Goal: Navigation & Orientation: Find specific page/section

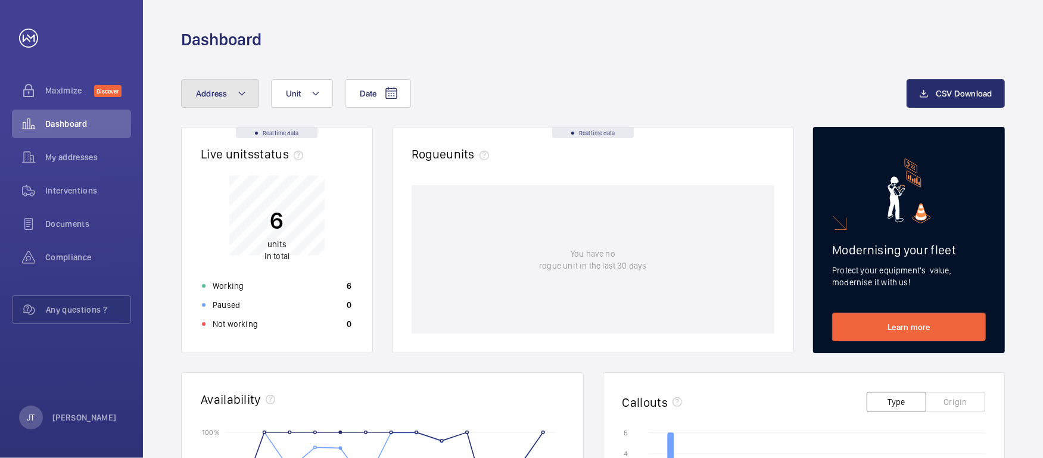
click at [215, 92] on span "Address" at bounding box center [212, 94] width 32 height 10
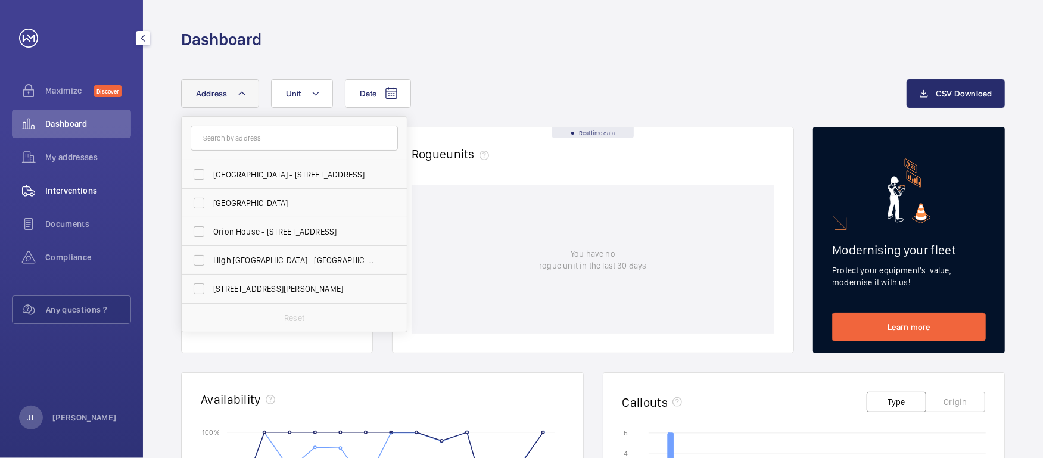
click at [78, 191] on span "Interventions" at bounding box center [88, 191] width 86 height 12
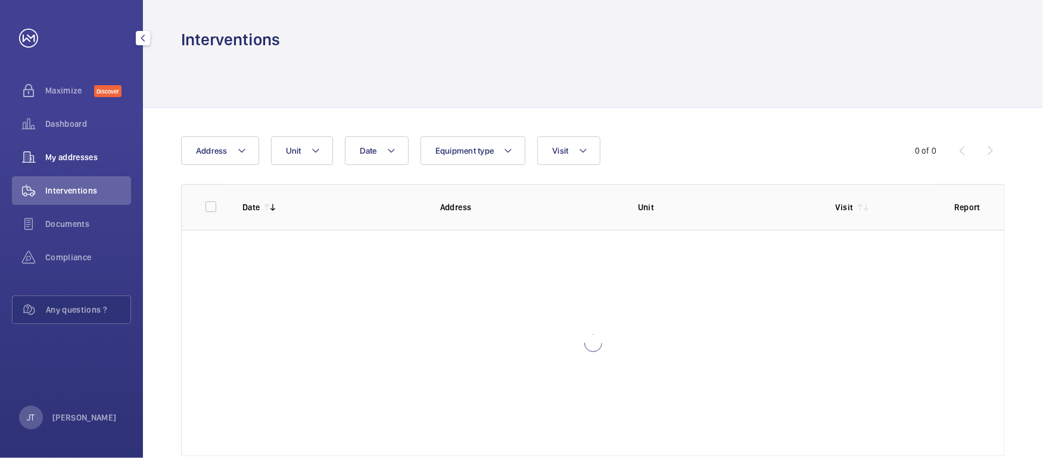
click at [82, 164] on div "My addresses" at bounding box center [71, 157] width 119 height 29
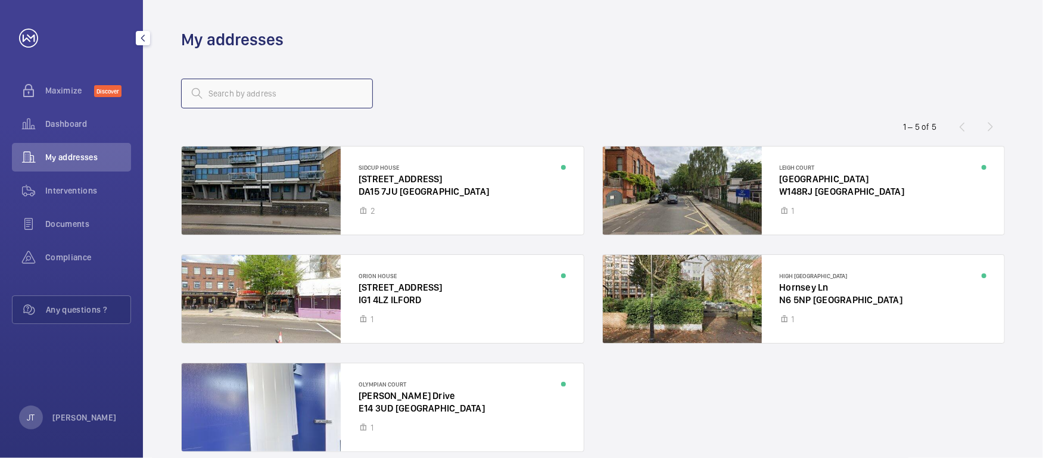
click at [224, 105] on input "text" at bounding box center [277, 94] width 192 height 30
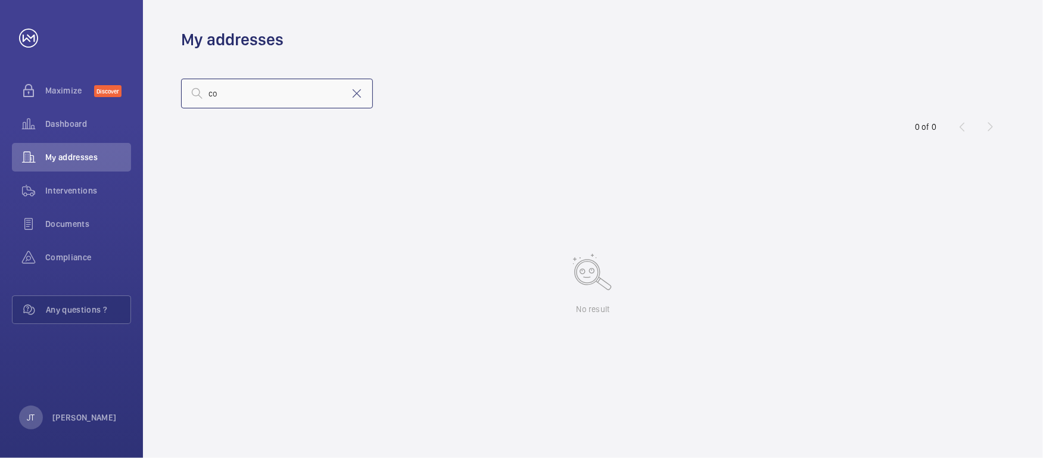
type input "c"
